Goal: Check status: Check status

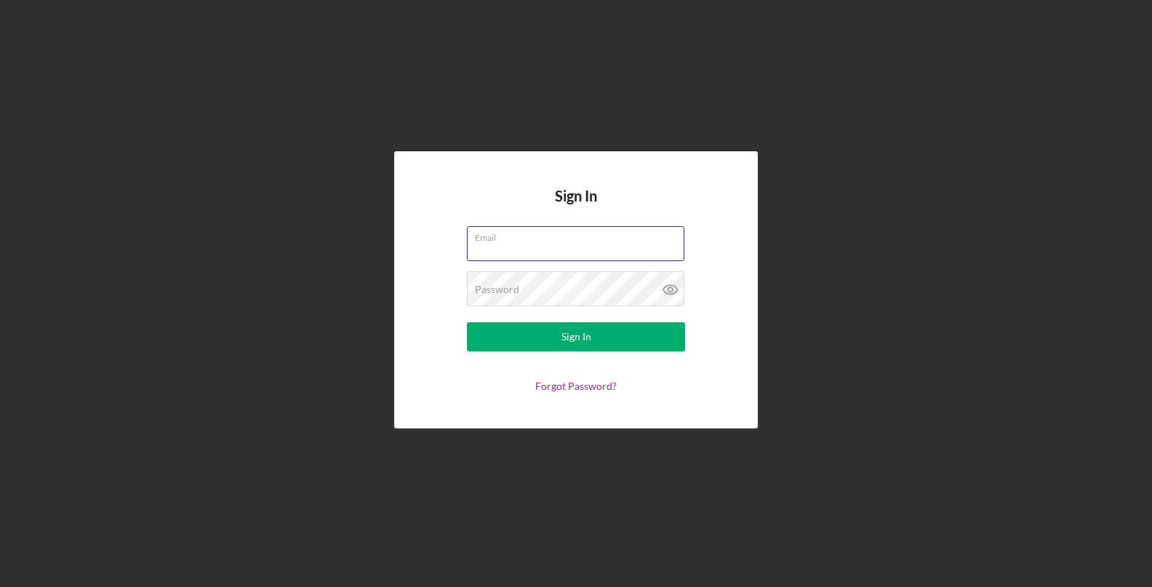
type input "[EMAIL_ADDRESS][DOMAIN_NAME]"
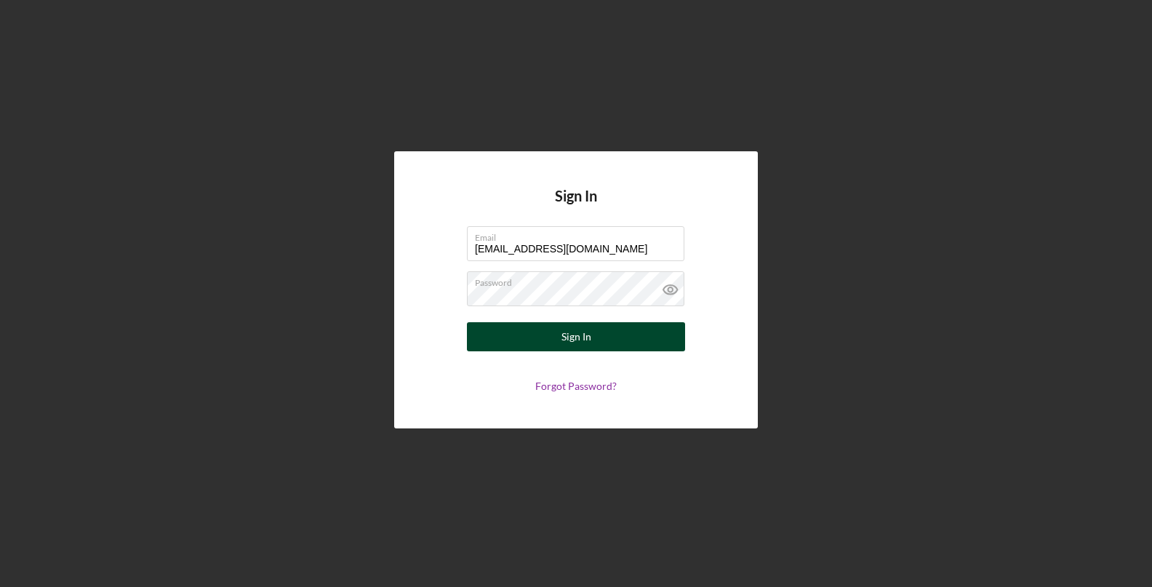
click at [549, 332] on button "Sign In" at bounding box center [576, 336] width 218 height 29
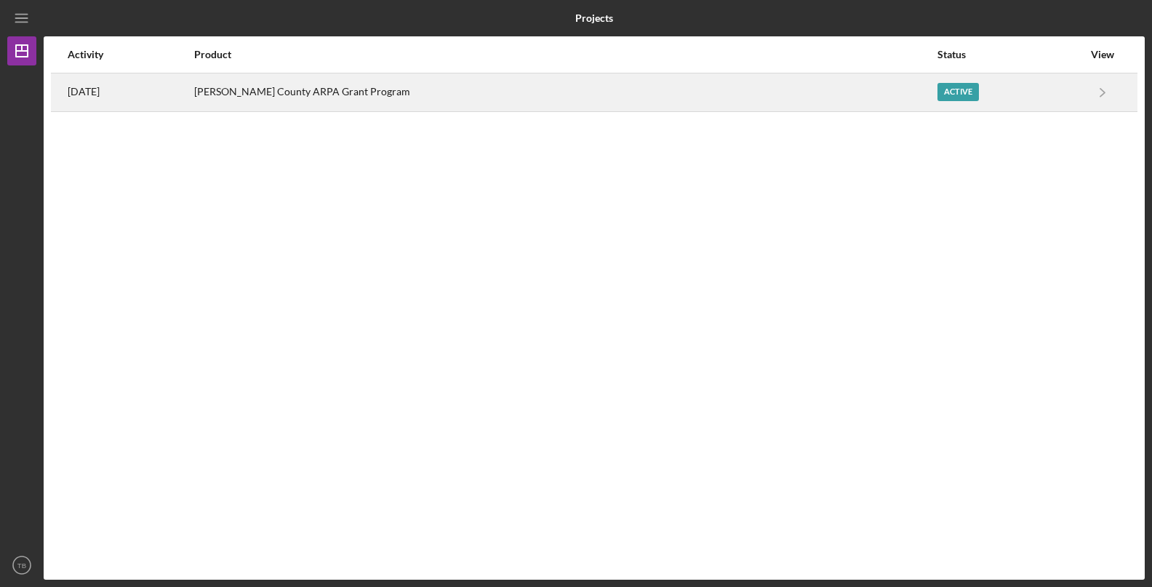
click at [940, 94] on div "Active" at bounding box center [958, 92] width 41 height 18
